Goal: Task Accomplishment & Management: Manage account settings

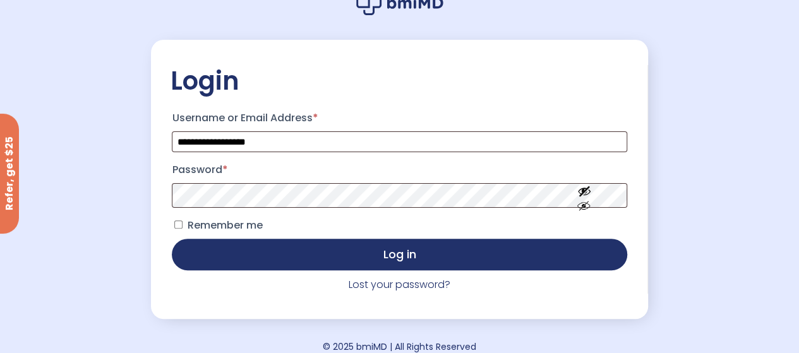
scroll to position [84, 0]
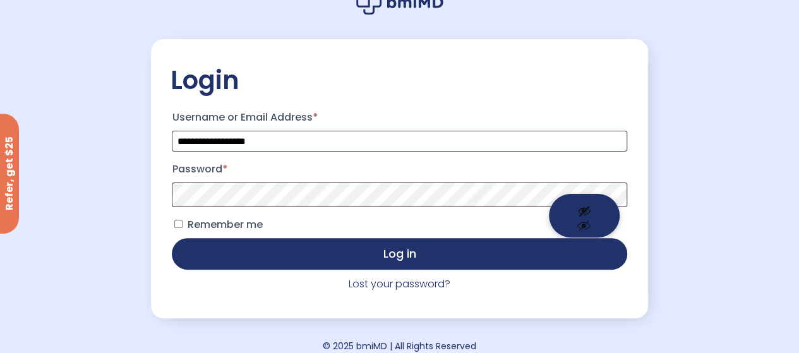
click at [577, 202] on button "Show password" at bounding box center [584, 216] width 71 height 44
click at [168, 227] on div "**********" at bounding box center [399, 178] width 497 height 229
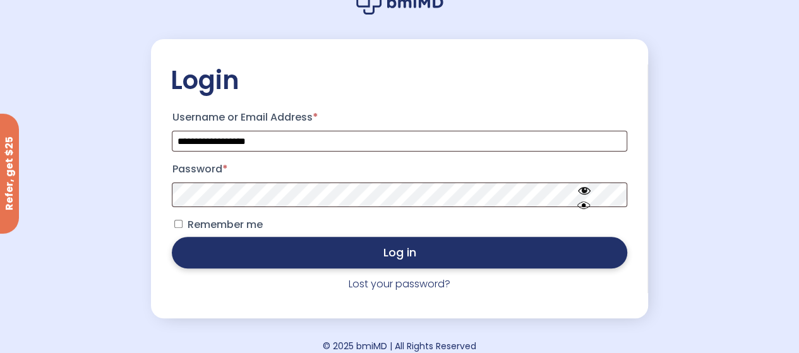
click at [259, 258] on button "Log in" at bounding box center [399, 253] width 455 height 32
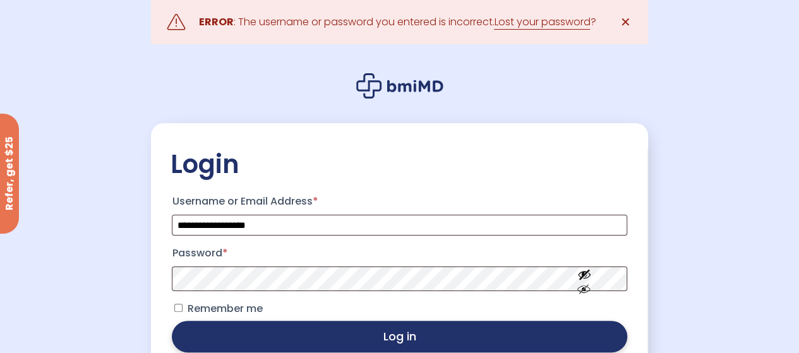
click at [238, 342] on button "Log in" at bounding box center [399, 337] width 455 height 32
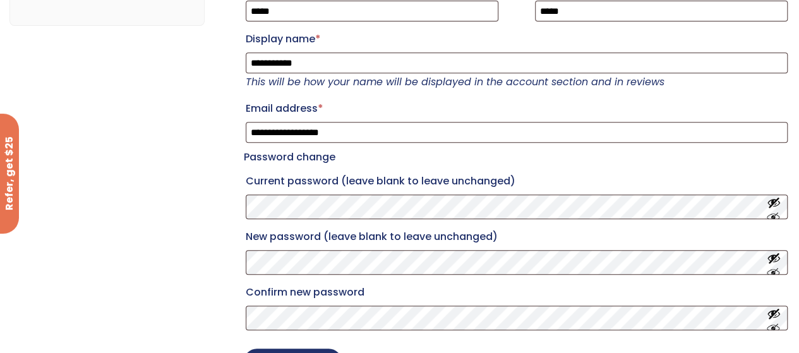
scroll to position [253, 0]
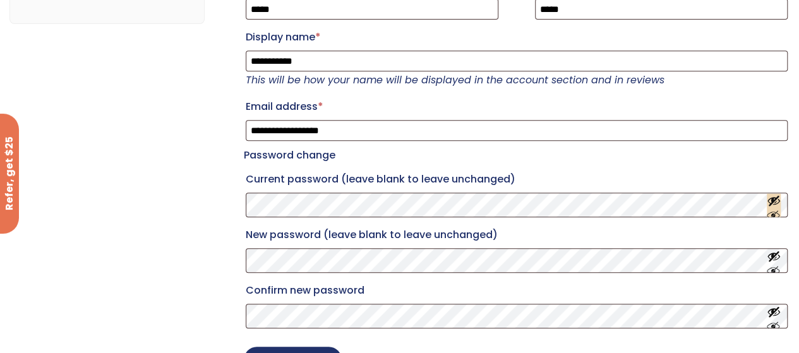
click at [773, 214] on button "Show password" at bounding box center [774, 204] width 14 height 23
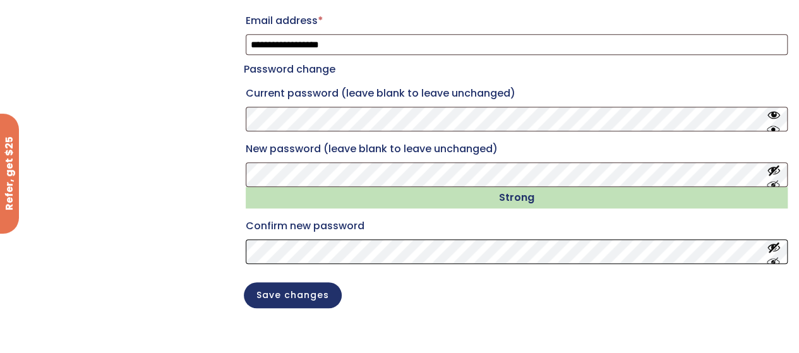
scroll to position [339, 0]
click at [299, 306] on button "Save changes" at bounding box center [293, 294] width 98 height 26
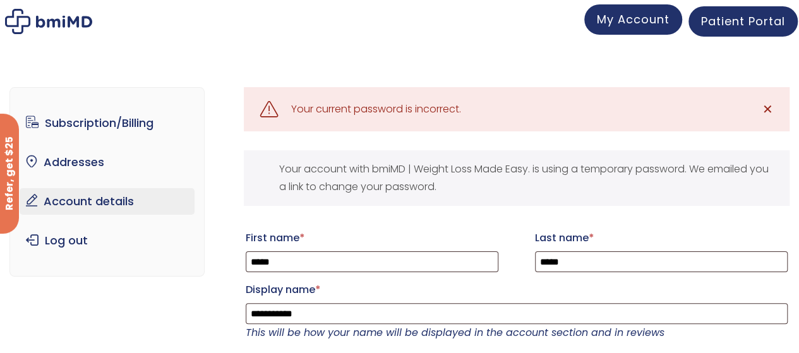
click at [626, 19] on span "My Account" at bounding box center [633, 19] width 73 height 16
